Goal: Entertainment & Leisure: Consume media (video, audio)

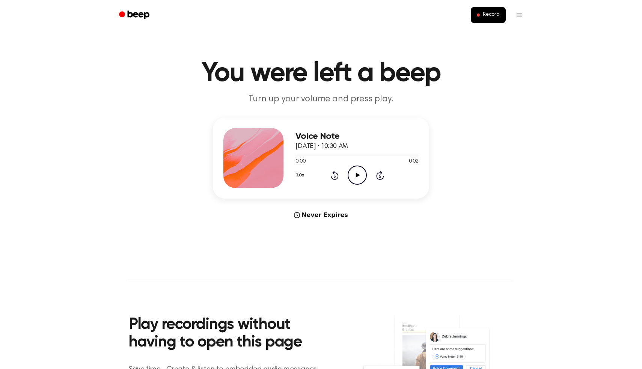
click at [355, 173] on icon "Play Audio" at bounding box center [357, 175] width 19 height 19
click at [355, 173] on icon "Pause Audio" at bounding box center [357, 175] width 19 height 19
click at [355, 173] on icon "Play Audio" at bounding box center [357, 175] width 19 height 19
click at [351, 167] on icon "Play Audio" at bounding box center [357, 175] width 19 height 19
click at [351, 177] on icon "Play Audio" at bounding box center [357, 175] width 19 height 19
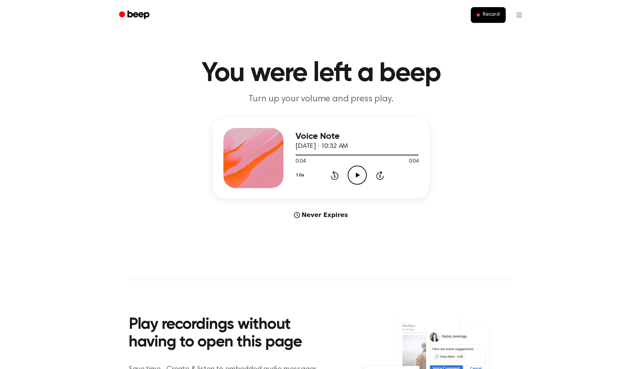
click at [353, 178] on icon "Play Audio" at bounding box center [357, 175] width 19 height 19
click at [351, 180] on icon "Play Audio" at bounding box center [357, 175] width 19 height 19
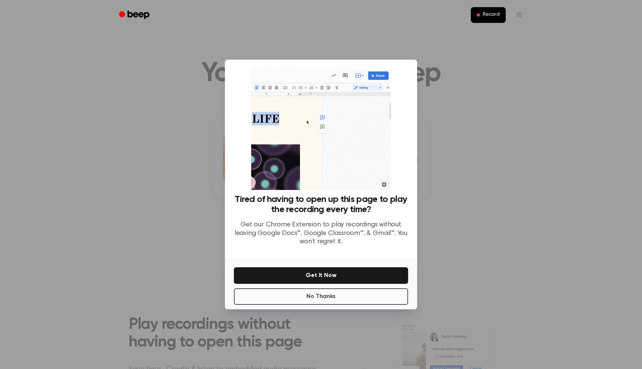
click at [315, 297] on button "No Thanks" at bounding box center [321, 296] width 174 height 17
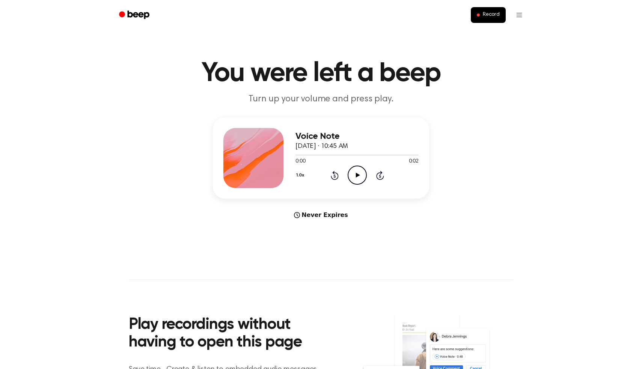
click at [363, 174] on icon "Play Audio" at bounding box center [357, 175] width 19 height 19
